Goal: Information Seeking & Learning: Learn about a topic

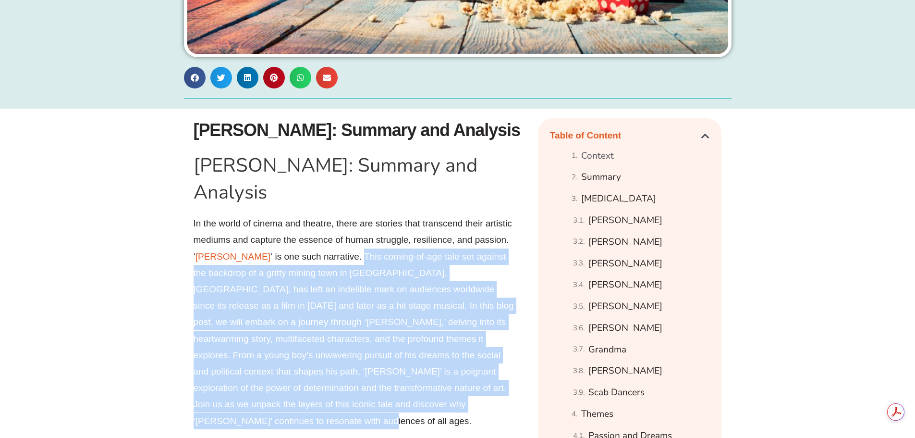
drag, startPoint x: 330, startPoint y: 226, endPoint x: 461, endPoint y: 380, distance: 202.4
click at [461, 380] on p "In the world of cinema and theatre, there are stories that transcend their arti…" at bounding box center [355, 322] width 322 height 214
copy p "This coming-of-age tale set against the backdrop of a gritty mining town in [GE…"
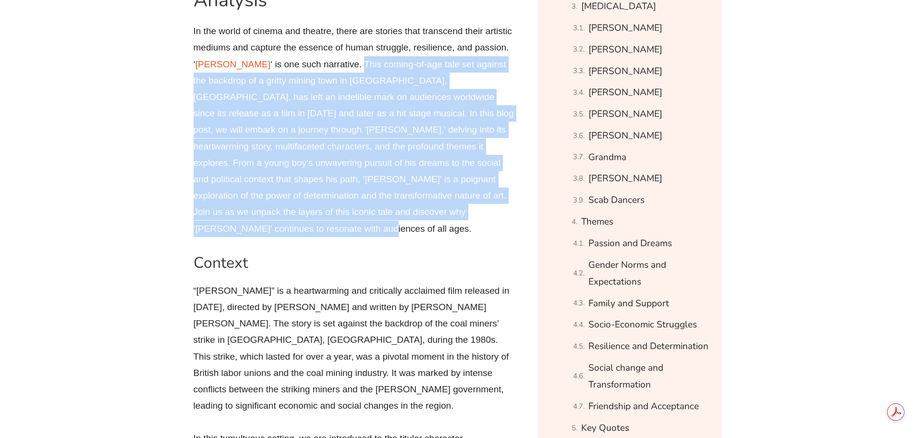
scroll to position [720, 0]
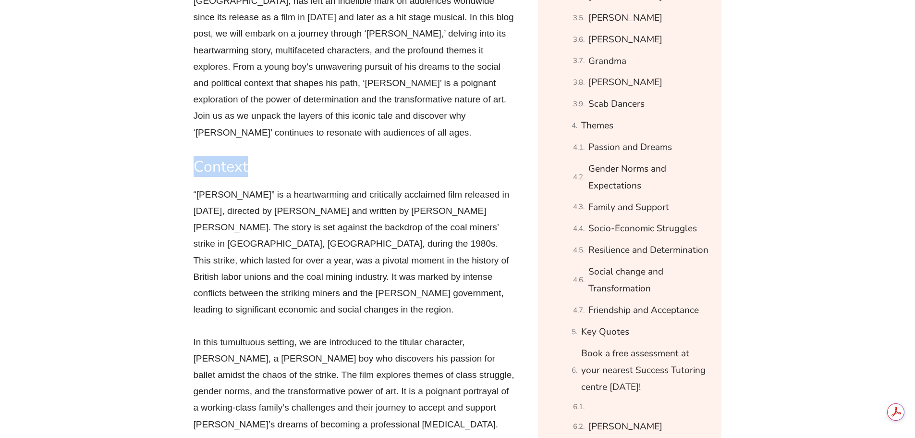
drag, startPoint x: 192, startPoint y: 121, endPoint x: 248, endPoint y: 123, distance: 56.7
copy h2 "Context"
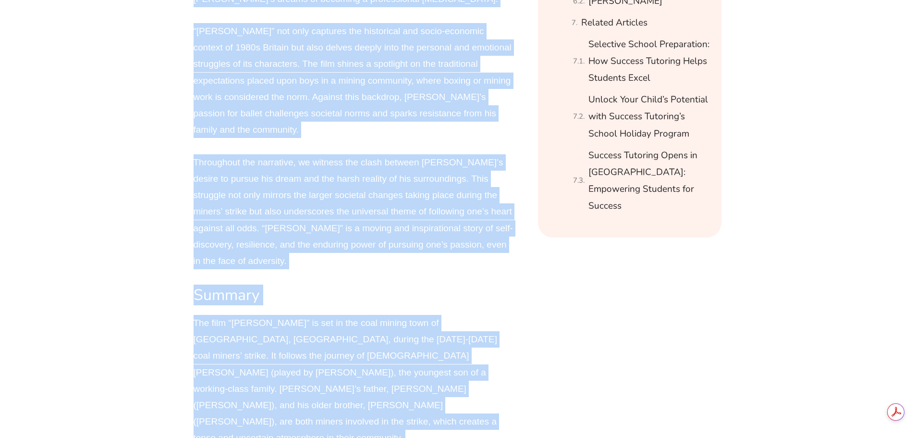
scroll to position [1201, 0]
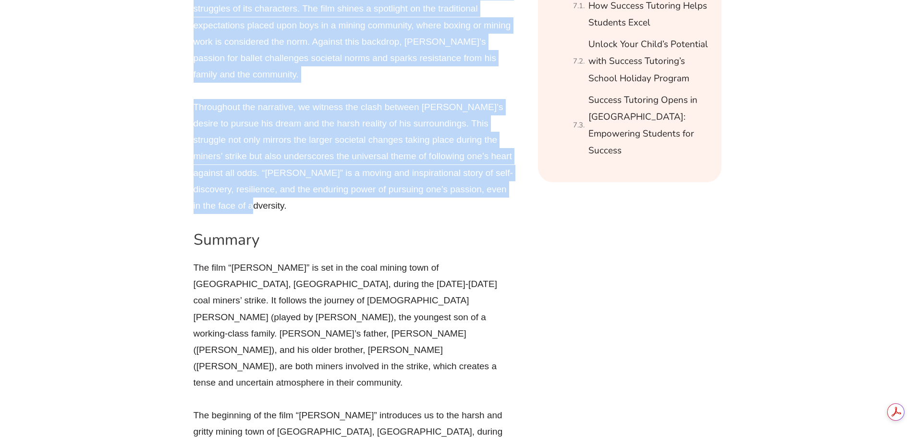
drag, startPoint x: 180, startPoint y: 145, endPoint x: 482, endPoint y: 111, distance: 303.7
copy div "“Lorem Ipsumd” si a consectetura eli seddoeiusm temporinc utla etdolore ma 7337…"
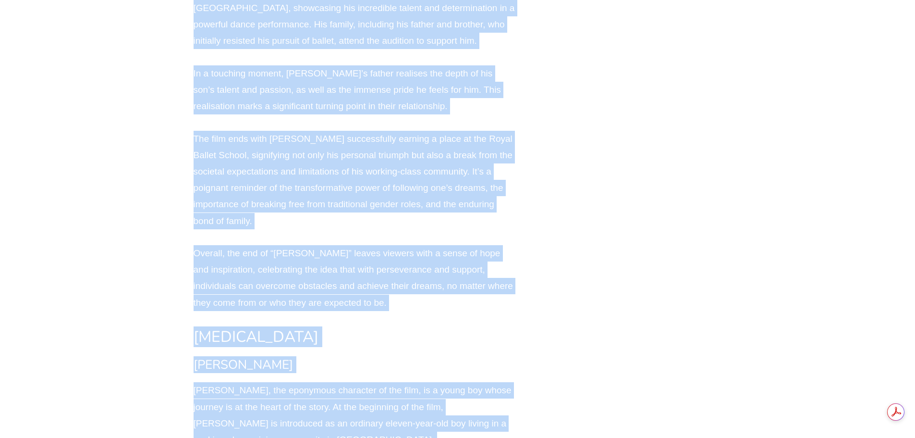
scroll to position [2853, 0]
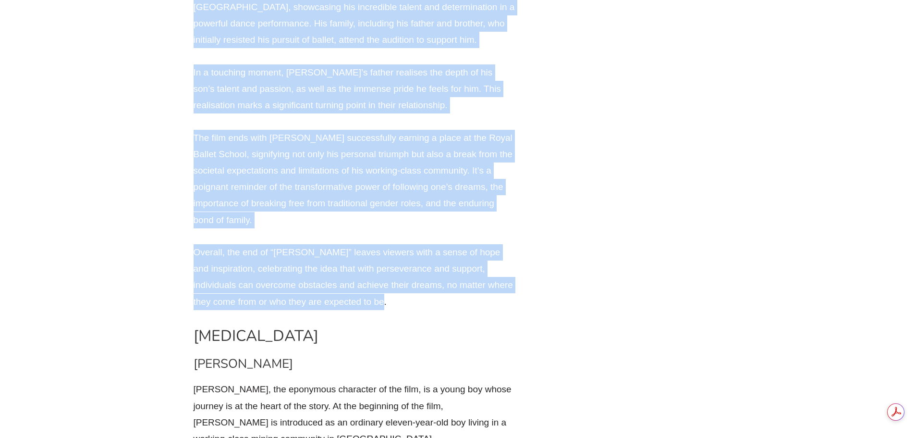
drag, startPoint x: 190, startPoint y: 73, endPoint x: 470, endPoint y: 108, distance: 281.8
copy div "Lor ipsu “Dolor Sitame” co adi el sed doei tempor inci ut Labore Etdolo, Magnaa…"
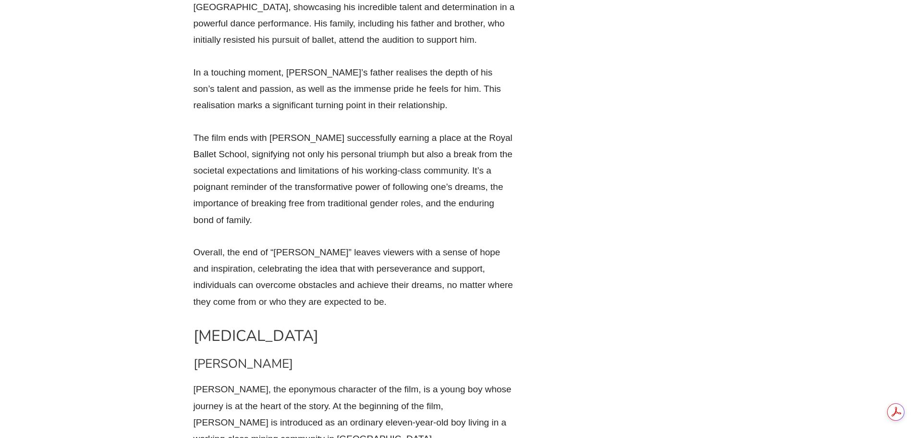
drag, startPoint x: 472, startPoint y: 109, endPoint x: 487, endPoint y: 126, distance: 23.1
click at [487, 244] on p "Overall, the end of “[PERSON_NAME]” leaves viewers with a sense of hope and ins…" at bounding box center [355, 277] width 322 height 66
copy p "hey come from or who they are expected to be."
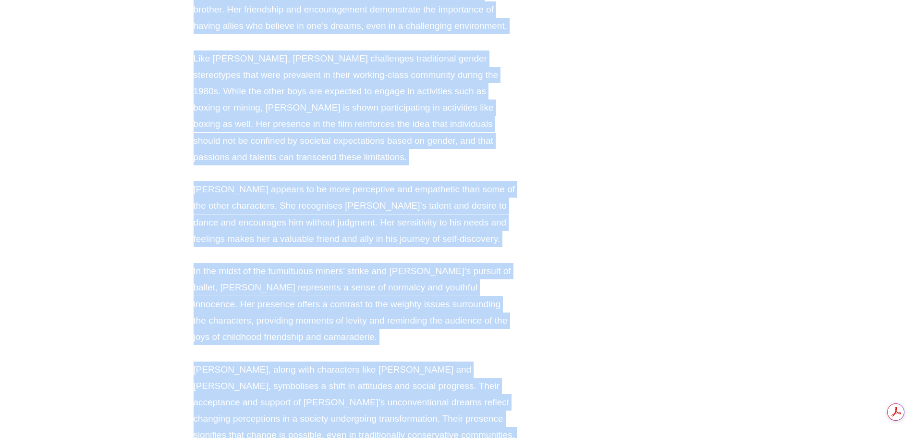
scroll to position [7137, 0]
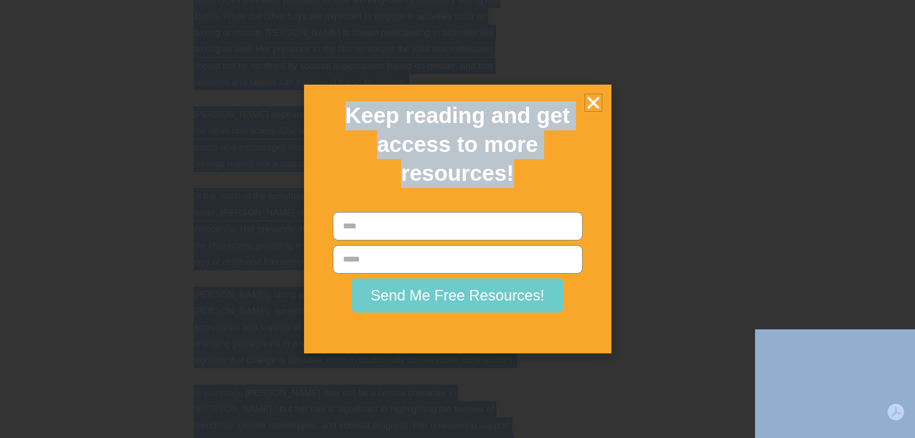
drag, startPoint x: 186, startPoint y: 107, endPoint x: 528, endPoint y: 164, distance: 345.9
click at [584, 102] on h2 "Keep reading and get access to more resources!" at bounding box center [458, 144] width 274 height 86
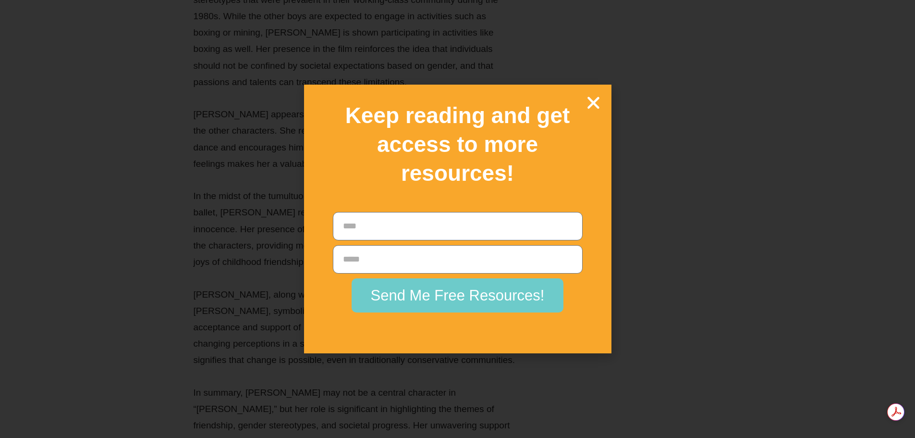
click at [599, 101] on icon "Close" at bounding box center [593, 102] width 17 height 17
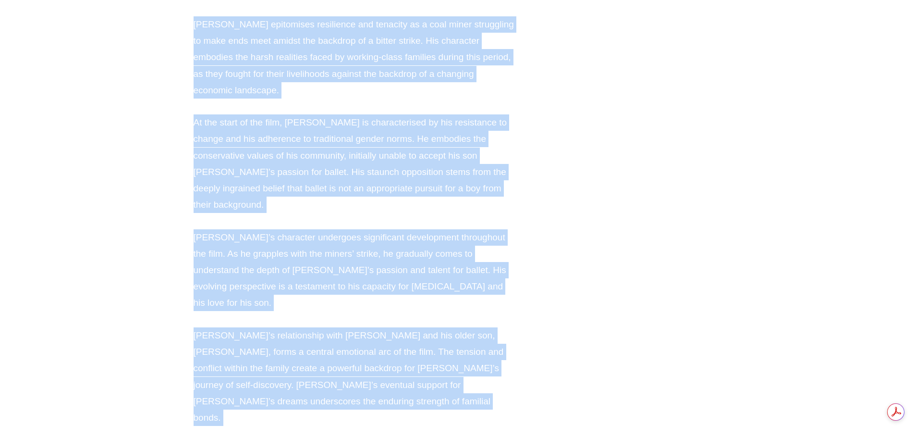
scroll to position [3973, 0]
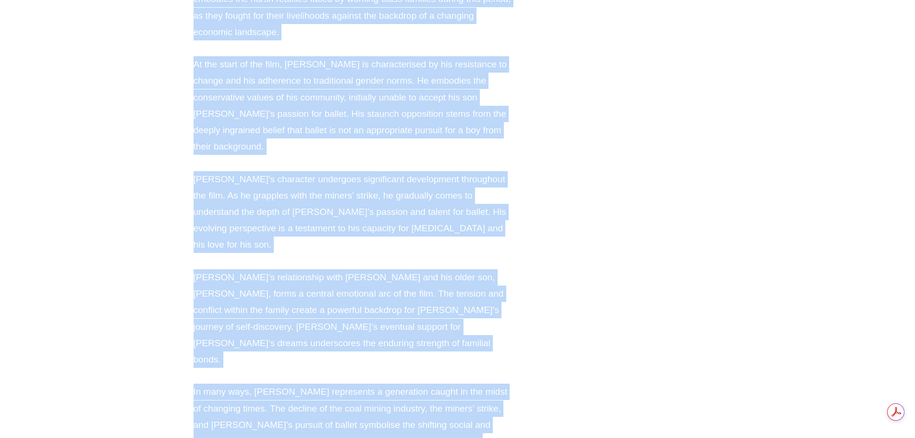
drag, startPoint x: 179, startPoint y: 211, endPoint x: 486, endPoint y: 379, distance: 349.8
copy div "Loremipsu Dolorsit Ametc Adipis Elits Doeius, tem incididun utlaboree do mag al…"
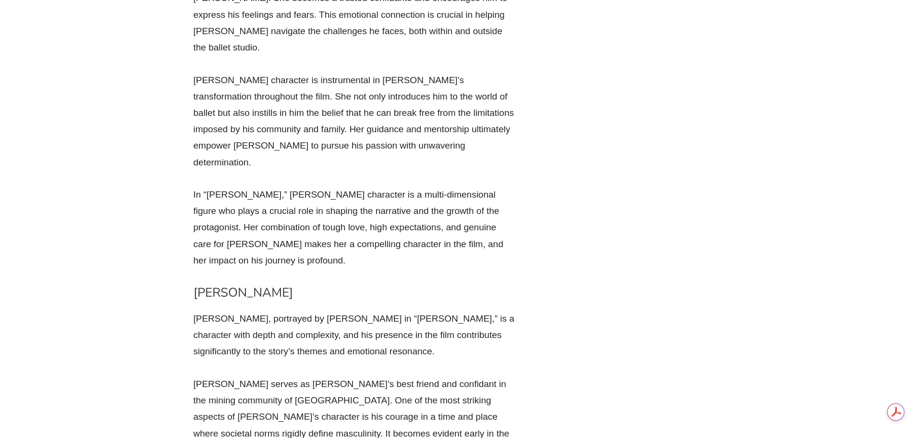
scroll to position [5985, 0]
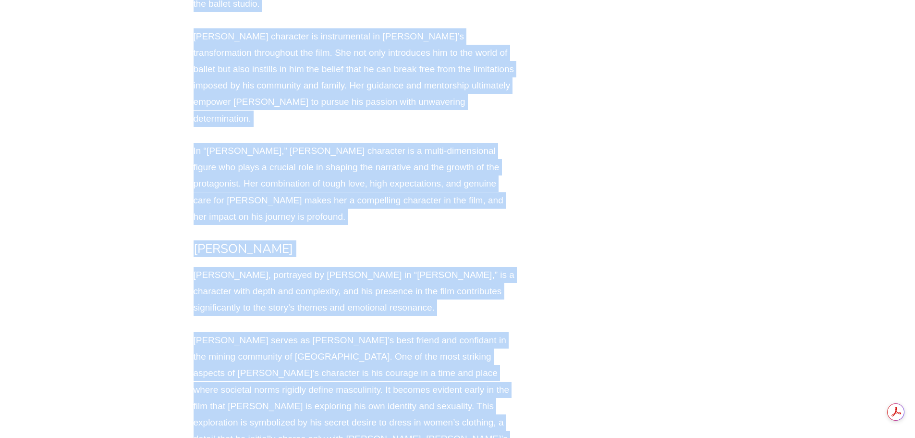
drag, startPoint x: 191, startPoint y: 16, endPoint x: 508, endPoint y: 346, distance: 457.7
copy div "Lore Ipsumd Sita Consec ad e seddoei temporinc ut “Labor Etdolo,” mag ali enima…"
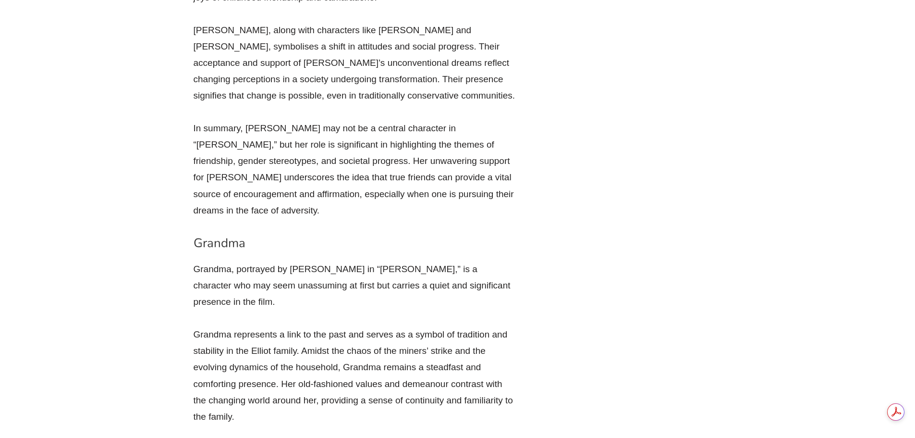
scroll to position [7402, 0]
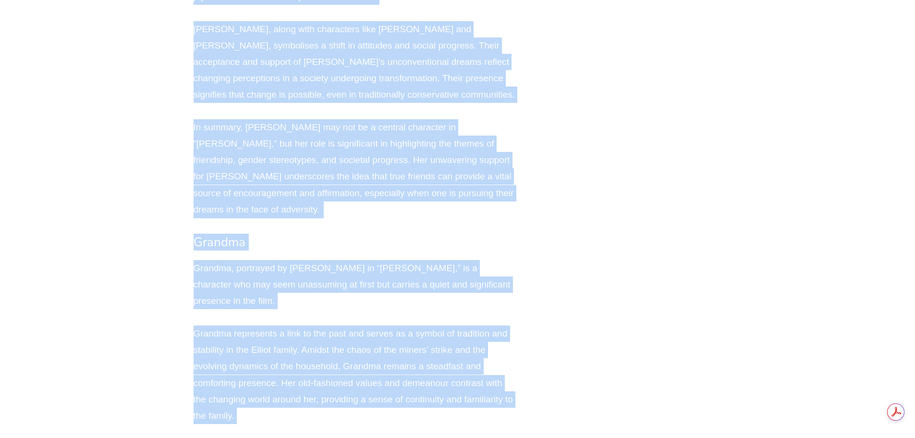
drag, startPoint x: 194, startPoint y: 81, endPoint x: 355, endPoint y: 376, distance: 336.1
copy div "Lorem Ipsumdolo Sitame Consectet ad e seddoeiusm temporinc ut lab etdo “Magna A…"
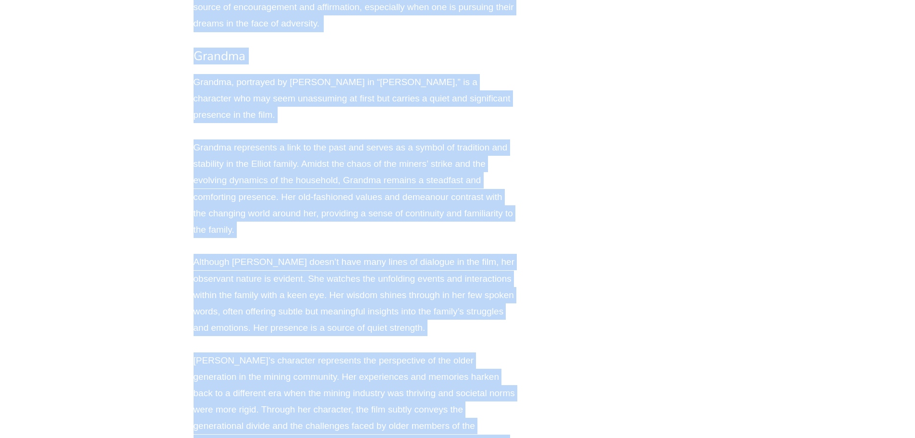
scroll to position [7594, 0]
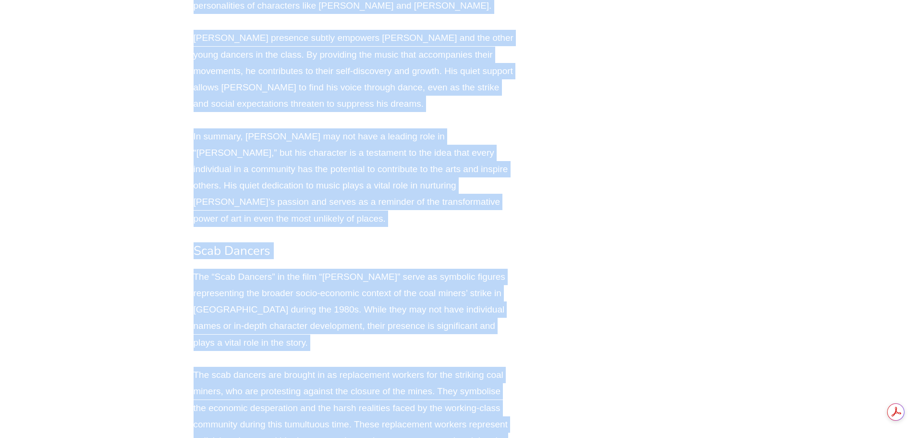
scroll to position [8988, 0]
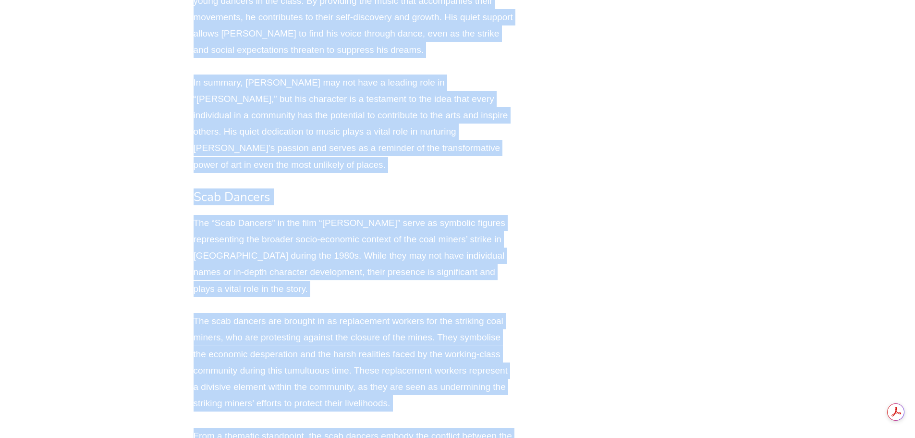
drag, startPoint x: 184, startPoint y: 188, endPoint x: 474, endPoint y: 125, distance: 297.5
click at [505, 132] on div "[PERSON_NAME]: Summary and Analysis [PERSON_NAME]: Summary and Analysis In the …" at bounding box center [458, 149] width 548 height 17192
copy div "Lo. Ipsumdolors Am. Consectetur ad “Elits Doeius” tem inc utla e dolorem aliq e…"
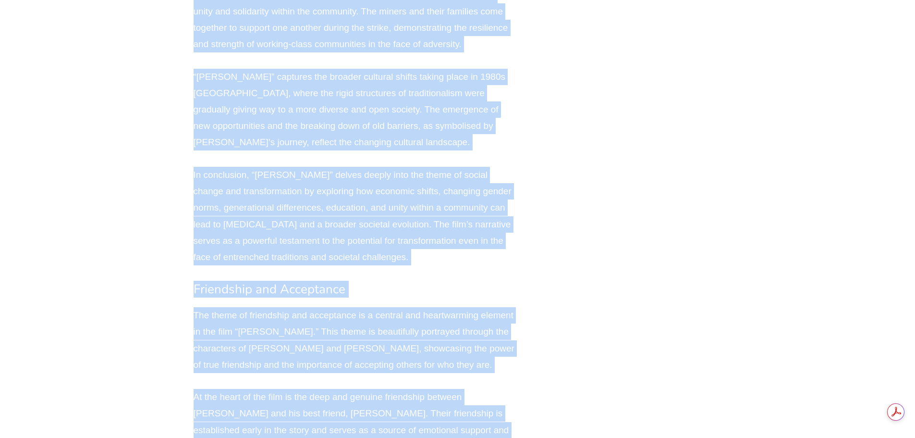
scroll to position [15046, 0]
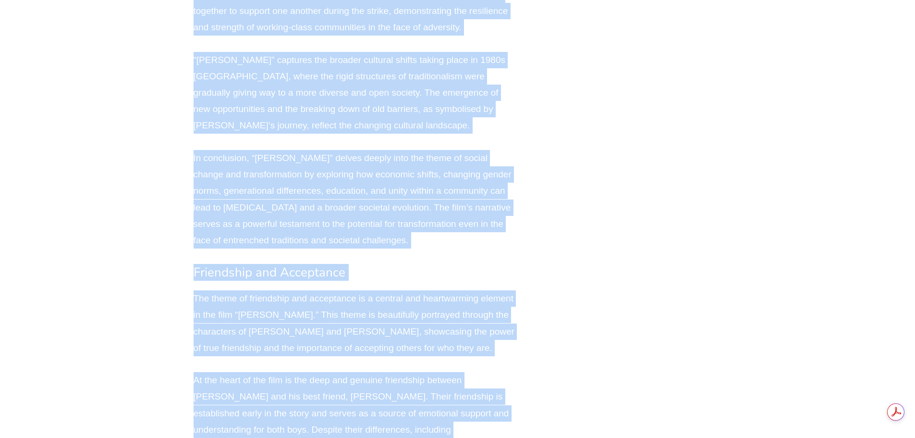
drag, startPoint x: 194, startPoint y: 10, endPoint x: 524, endPoint y: 244, distance: 404.2
copy div "Loremi Dolorsi ame Consec Adi elits do “Eiusmod tem Incidi” ut lab etdo “Magna …"
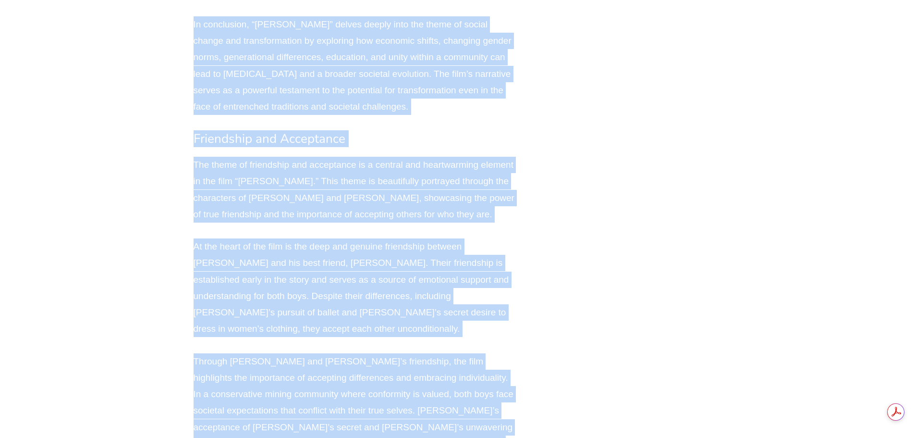
scroll to position [15238, 0]
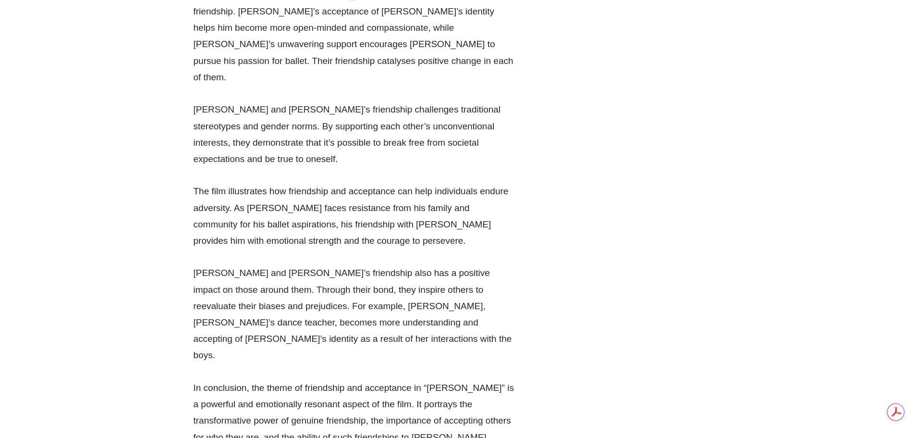
scroll to position [15863, 0]
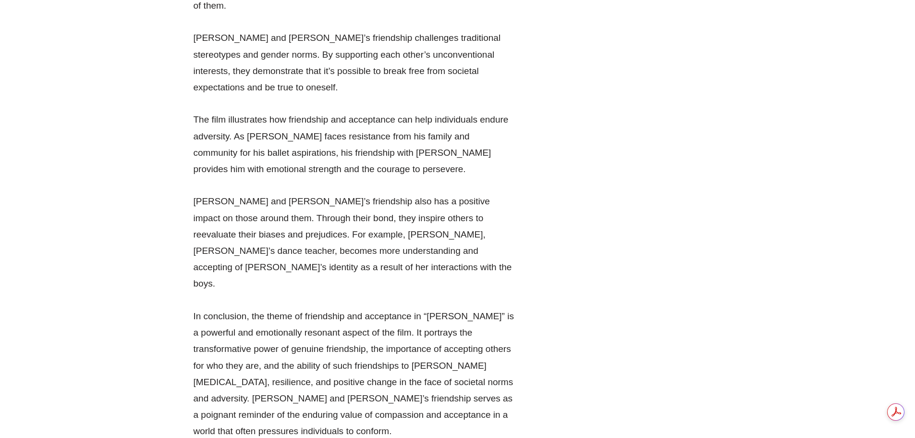
drag, startPoint x: 186, startPoint y: 100, endPoint x: 482, endPoint y: 329, distance: 374.4
